Goal: Find specific page/section: Find specific page/section

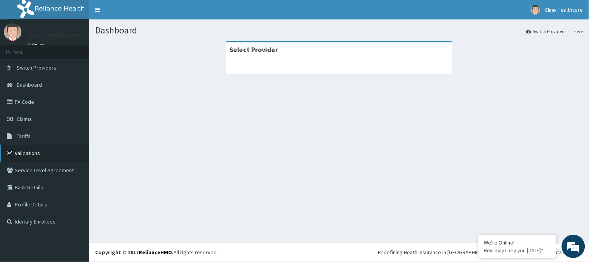
click at [19, 153] on link "Validations" at bounding box center [44, 152] width 89 height 17
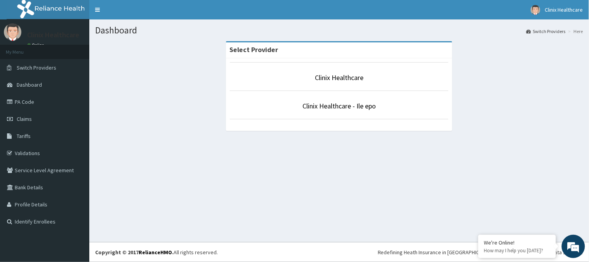
click at [345, 72] on li "Clinix Healthcare" at bounding box center [339, 76] width 219 height 29
click at [345, 76] on link "Clinix Healthcare" at bounding box center [339, 77] width 49 height 9
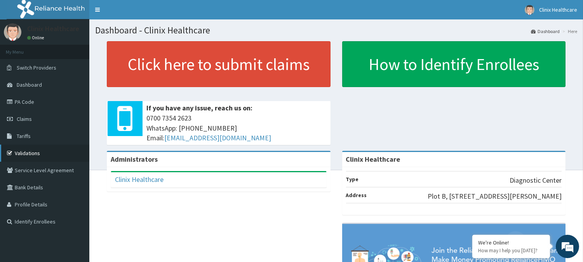
click at [22, 151] on link "Validations" at bounding box center [44, 152] width 89 height 17
